Goal: Transaction & Acquisition: Purchase product/service

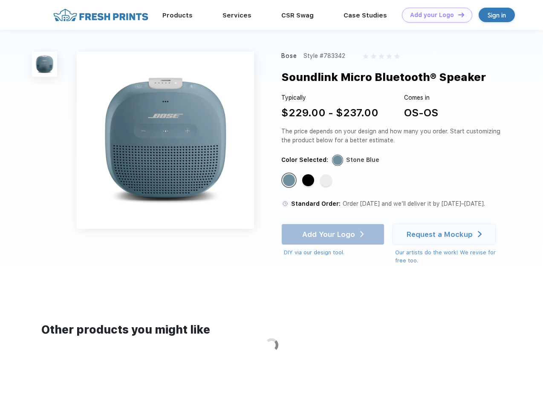
click at [434, 15] on link "Add your Logo Design Tool" at bounding box center [437, 15] width 70 height 15
click at [0, 0] on div "Design Tool" at bounding box center [0, 0] width 0 height 0
click at [457, 14] on link "Add your Logo Design Tool" at bounding box center [437, 15] width 70 height 15
click at [45, 64] on img at bounding box center [44, 64] width 25 height 25
click at [290, 181] on div "Standard Color" at bounding box center [289, 180] width 12 height 12
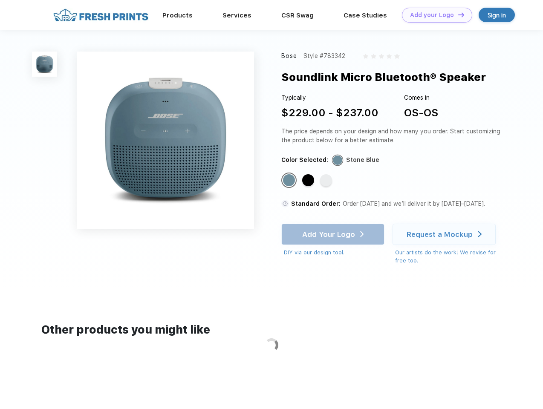
click at [309, 181] on div "Standard Color" at bounding box center [308, 180] width 12 height 12
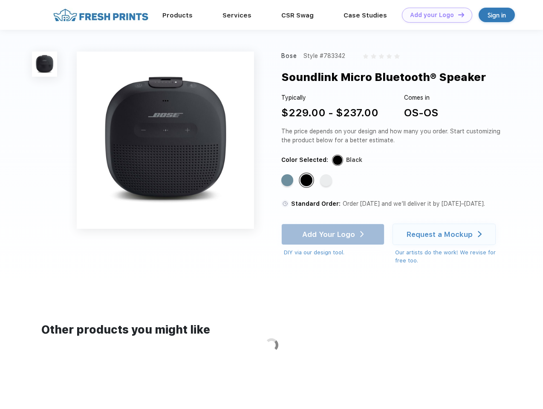
click at [327, 181] on div "Standard Color" at bounding box center [326, 180] width 12 height 12
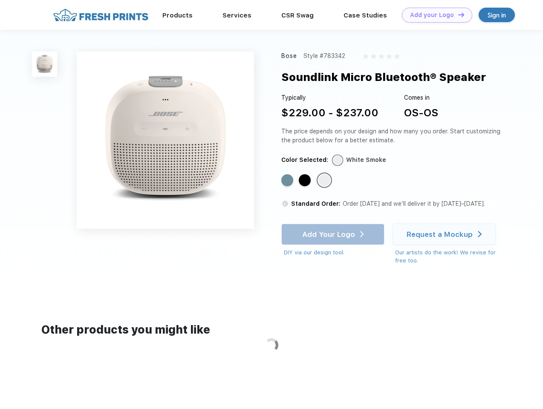
click at [334, 235] on div "Add Your Logo DIY via our design tool. Ah shoot! This product isn't up in our d…" at bounding box center [332, 240] width 103 height 33
click at [446, 235] on div "Request a Mockup" at bounding box center [440, 234] width 66 height 9
